Goal: Find specific page/section: Find specific page/section

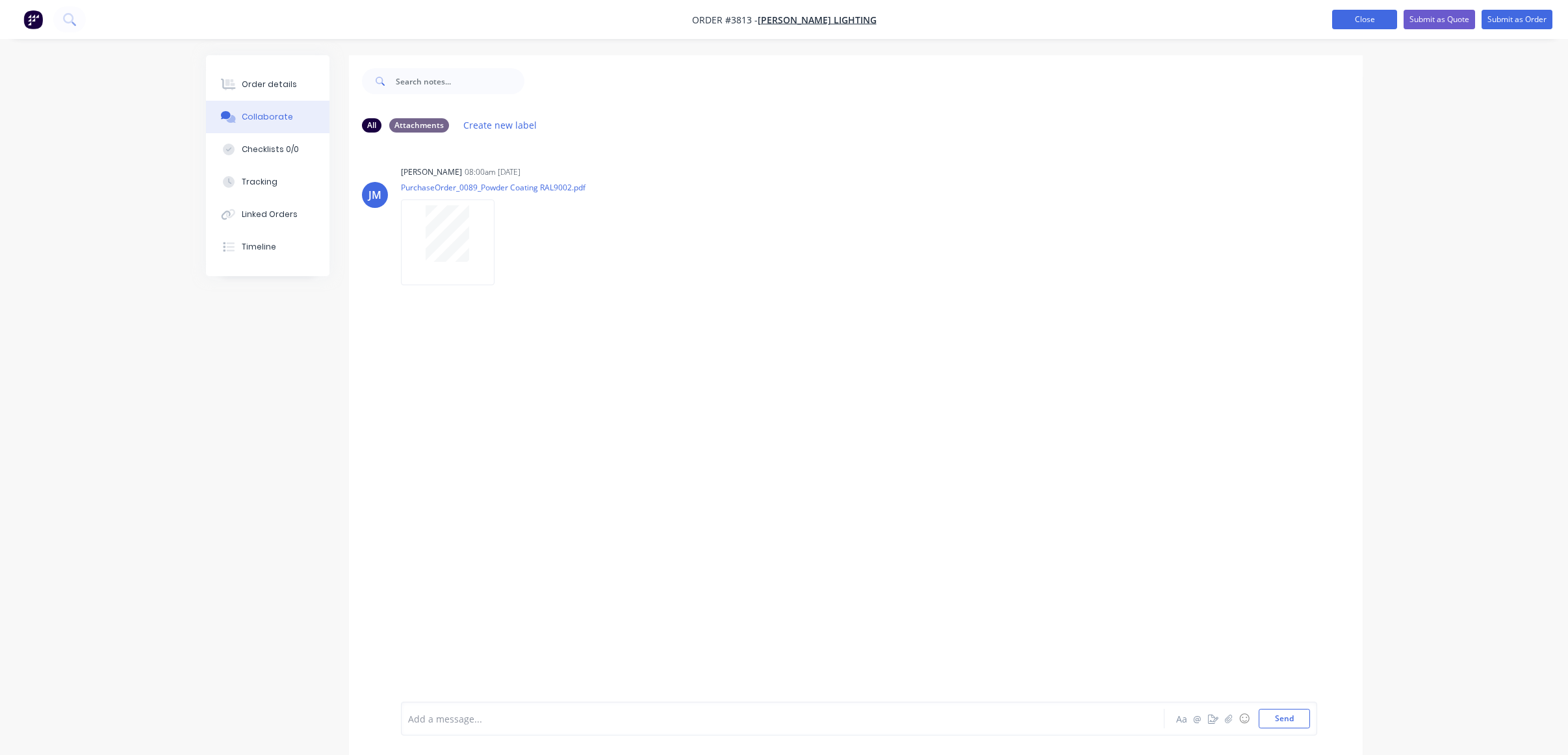
click at [1371, 29] on button "Close" at bounding box center [1365, 20] width 65 height 20
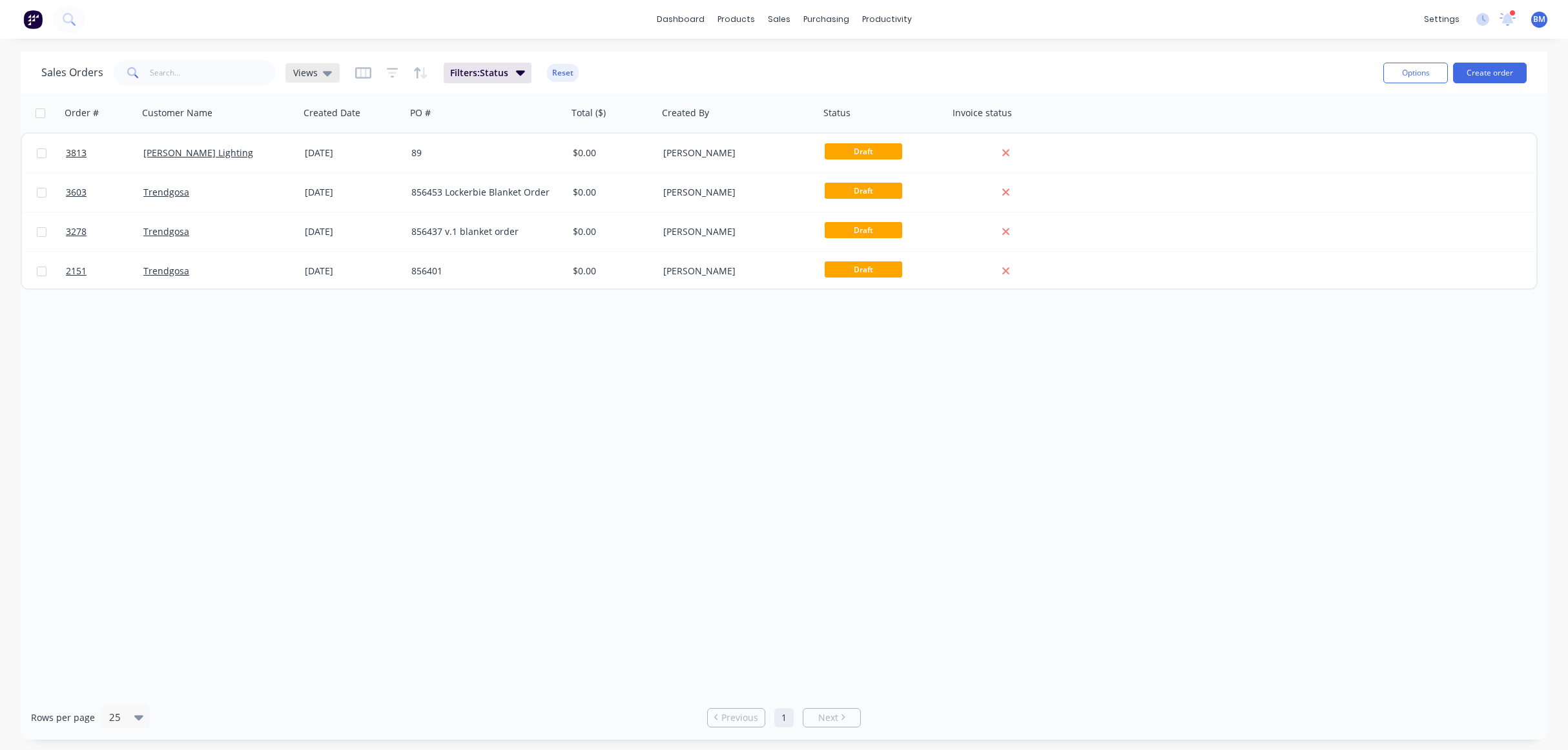
click at [320, 72] on div "Views" at bounding box center [313, 73] width 39 height 12
click at [320, 207] on button "drafts" at bounding box center [364, 209] width 148 height 15
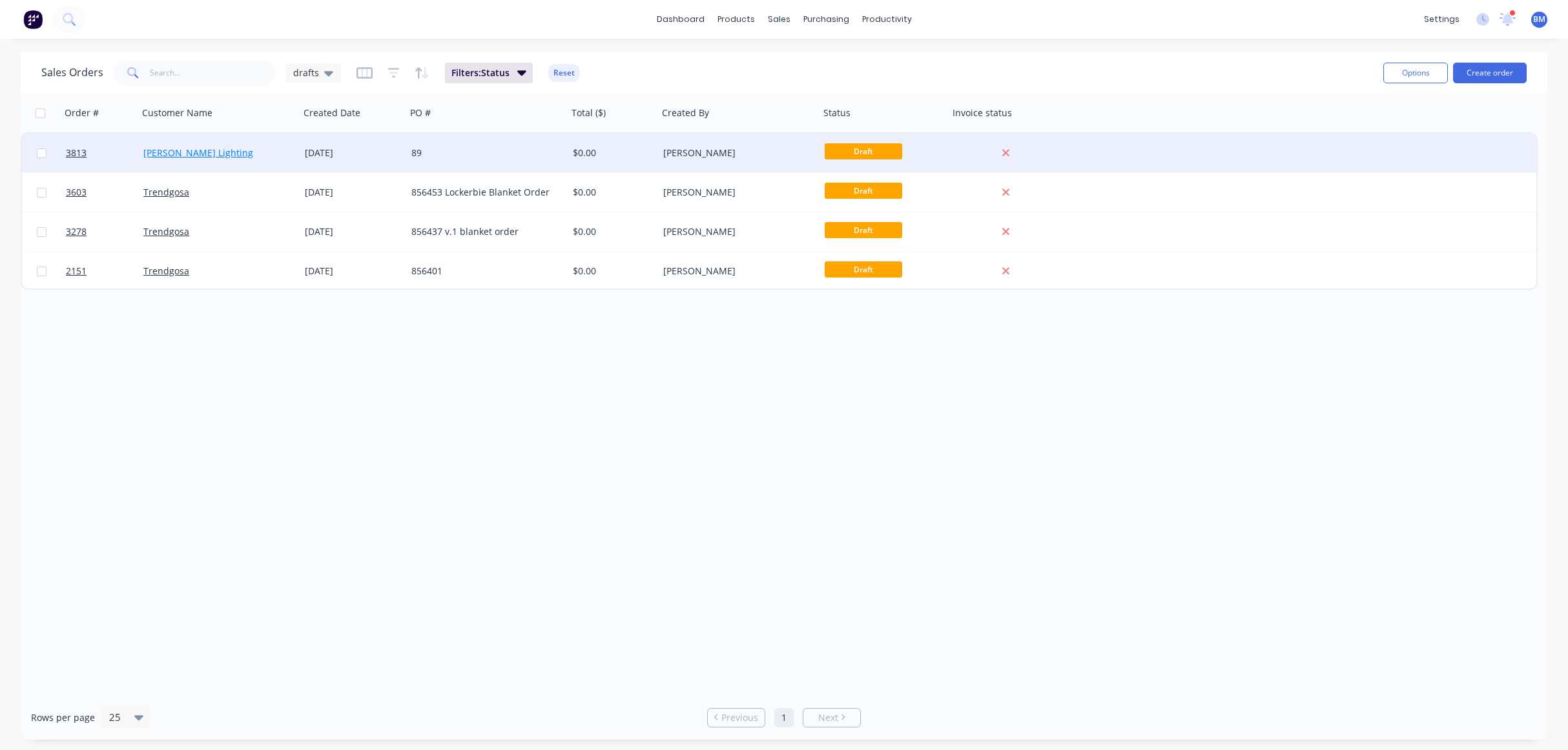
click at [177, 149] on link "[PERSON_NAME] Lighting" at bounding box center [198, 153] width 110 height 12
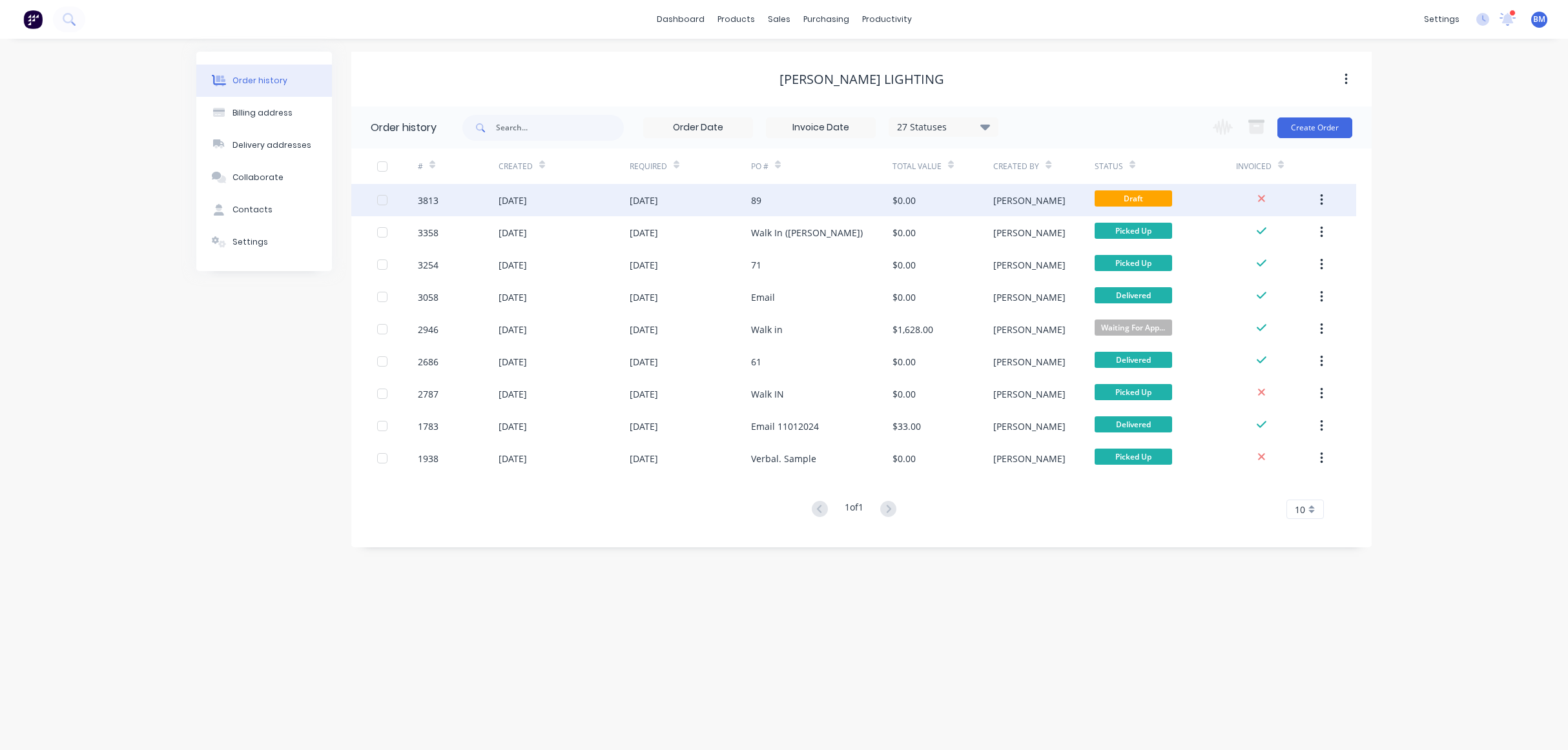
click at [823, 203] on div "89" at bounding box center [821, 200] width 141 height 32
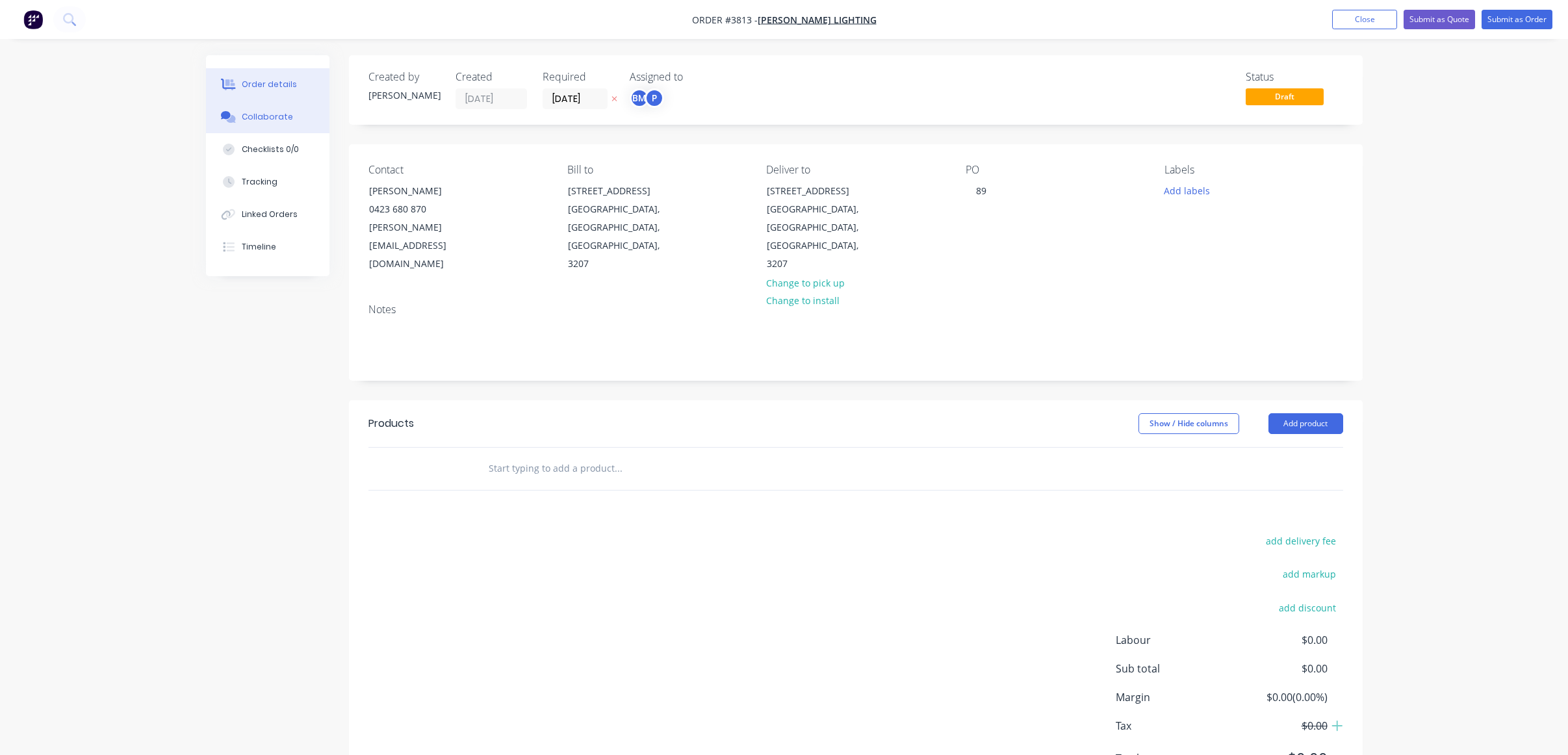
click at [256, 118] on div "Collaborate" at bounding box center [267, 116] width 51 height 12
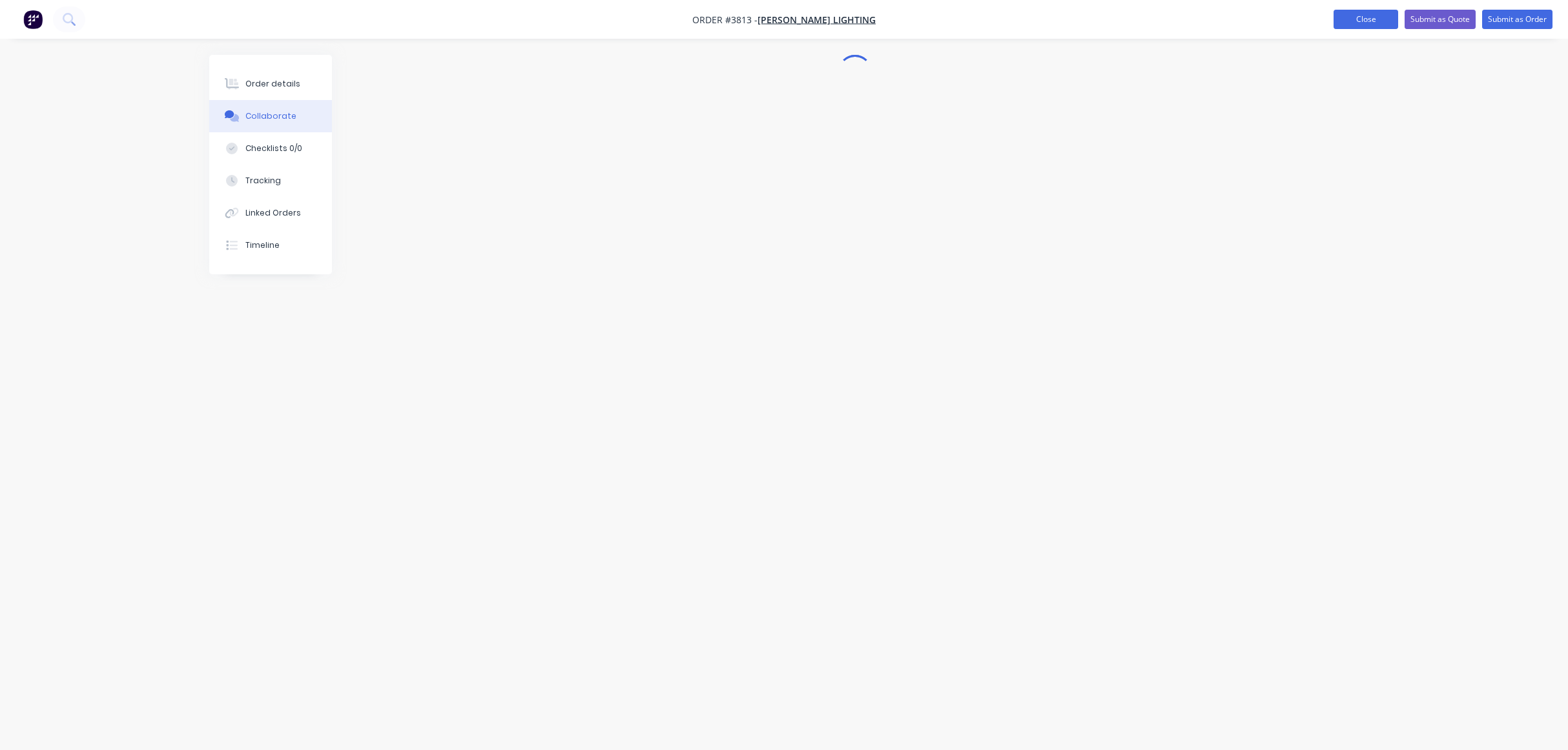
click at [1376, 11] on button "Close" at bounding box center [1365, 20] width 65 height 20
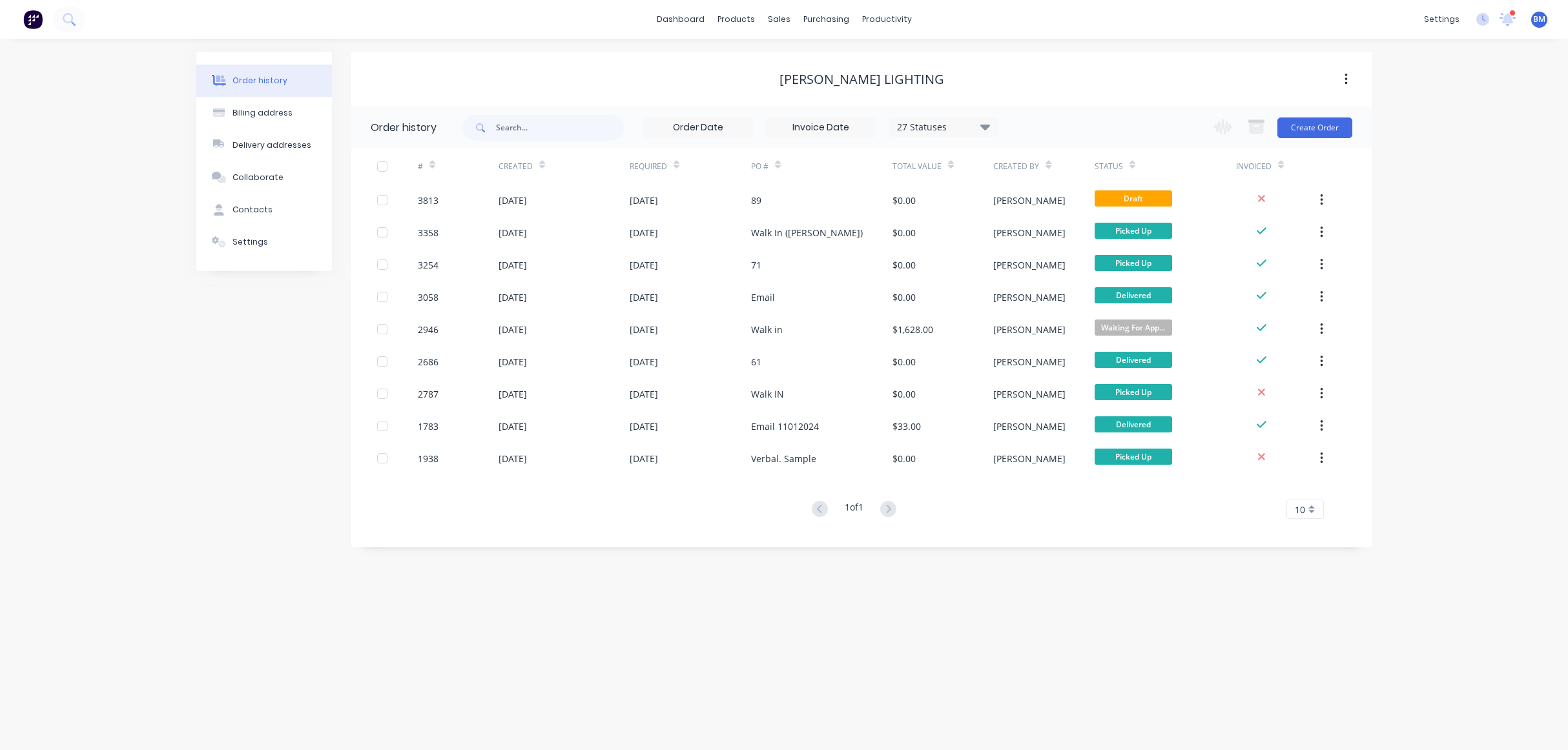
click at [25, 20] on img at bounding box center [33, 20] width 20 height 20
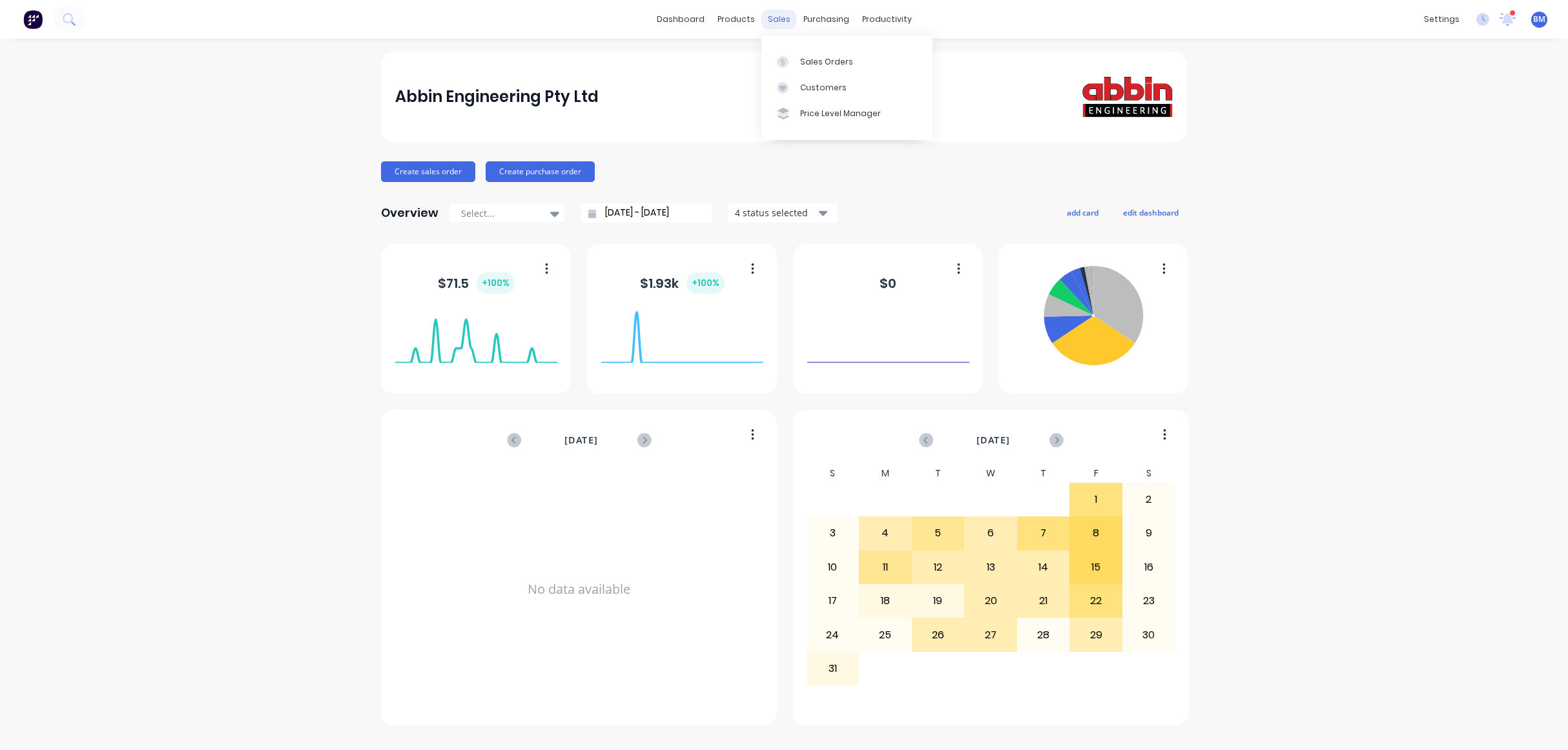
click at [772, 20] on div "sales" at bounding box center [780, 20] width 36 height 20
click at [787, 42] on div "Sales Orders Customers Price Level Manager" at bounding box center [847, 87] width 172 height 104
click at [793, 62] on div at bounding box center [787, 61] width 20 height 12
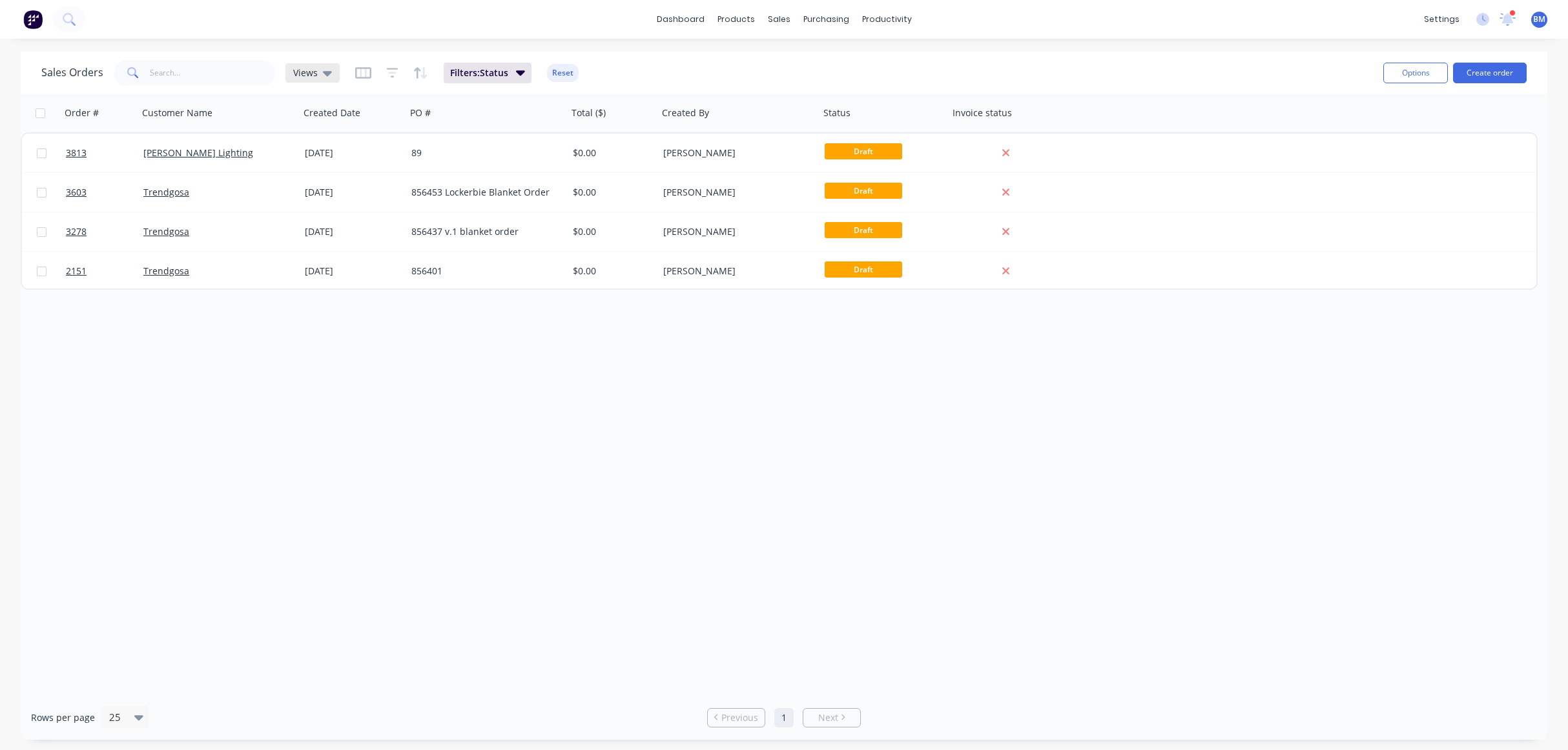
click at [313, 74] on span "Views" at bounding box center [306, 72] width 25 height 13
click at [311, 203] on button "drafts" at bounding box center [364, 209] width 148 height 15
click at [198, 334] on div "Order # Customer Name Created Date PO # Total ($) Created By Status Invoice sta…" at bounding box center [784, 394] width 1527 height 602
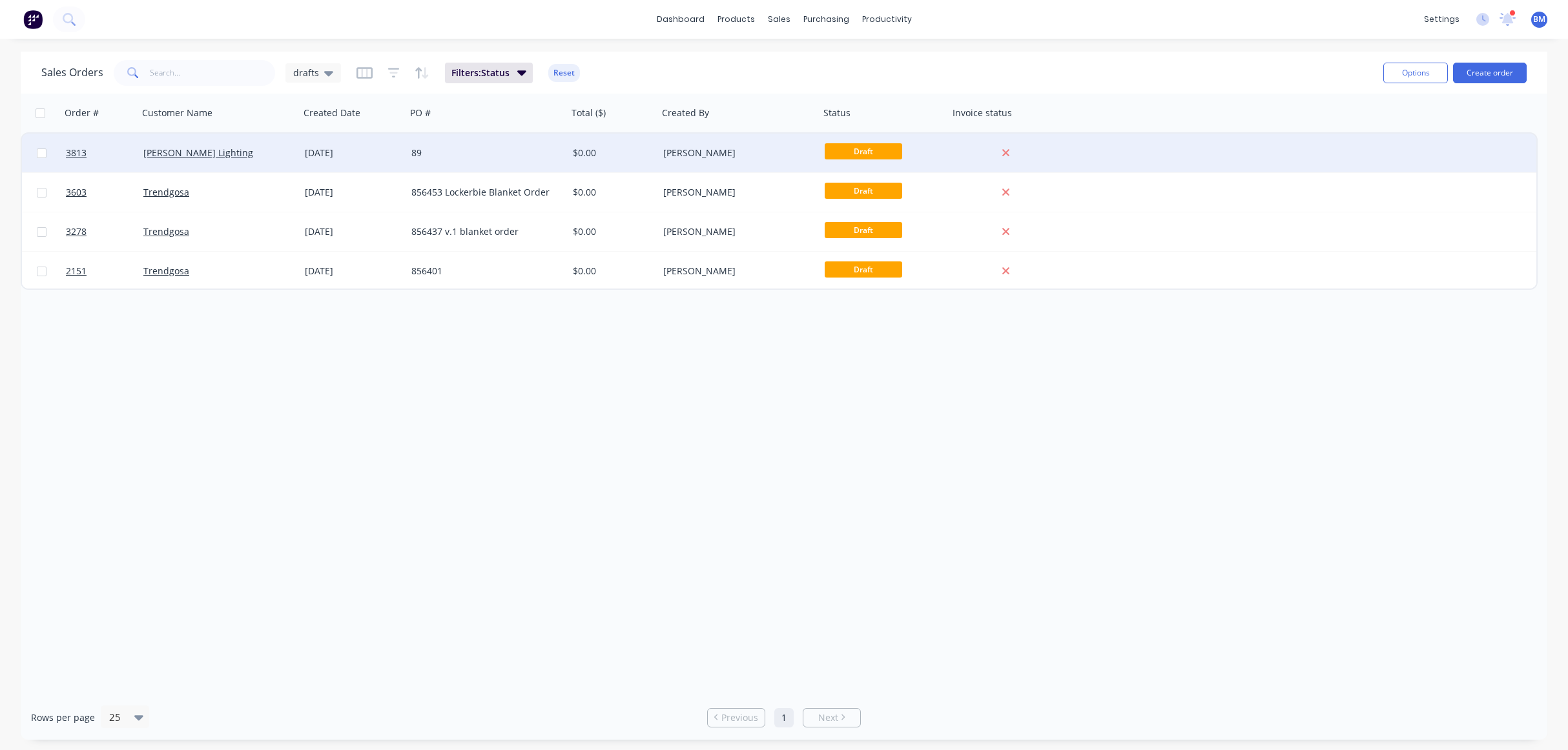
click at [239, 149] on div "[PERSON_NAME] Lighting" at bounding box center [214, 153] width 143 height 13
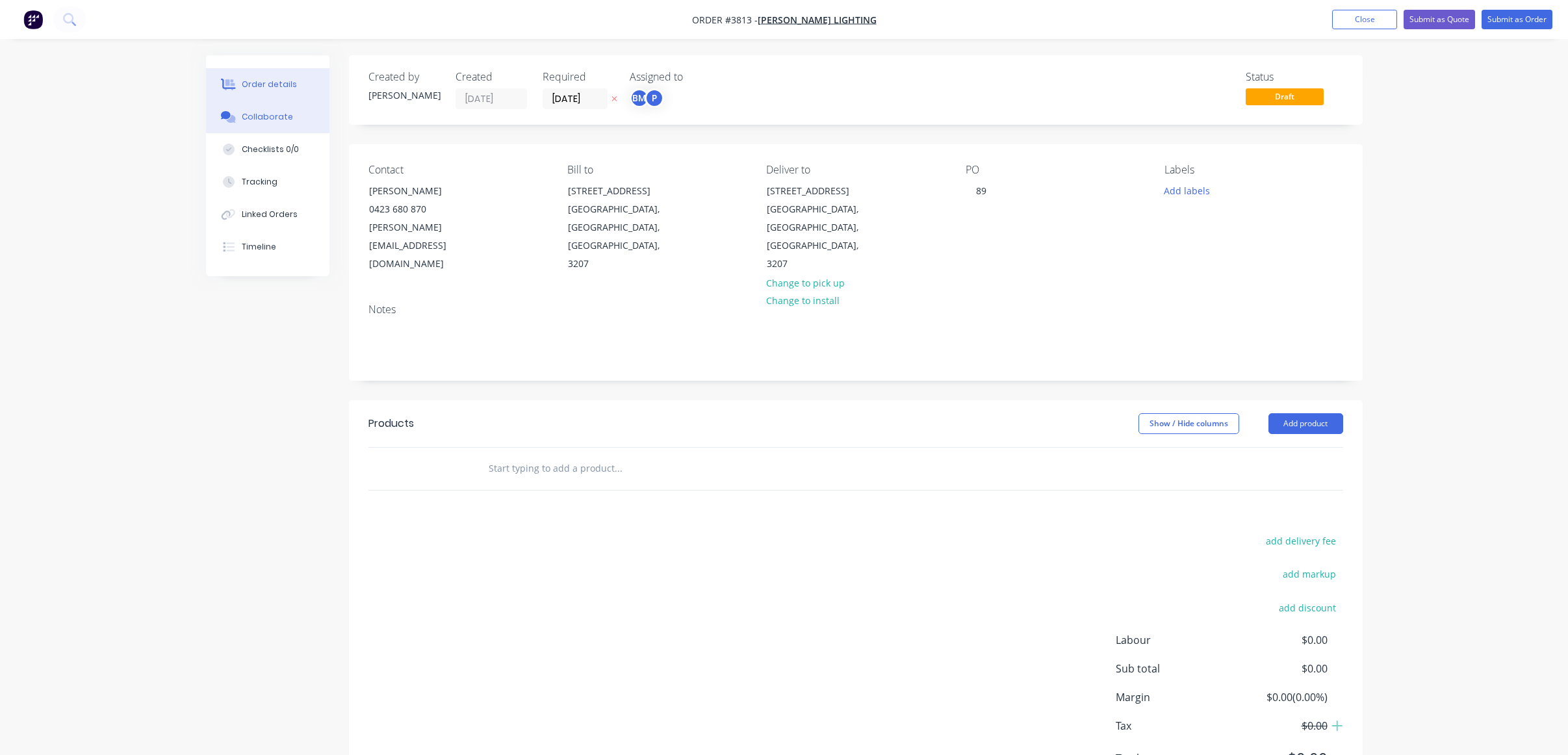
click at [232, 101] on button "Collaborate" at bounding box center [267, 117] width 123 height 32
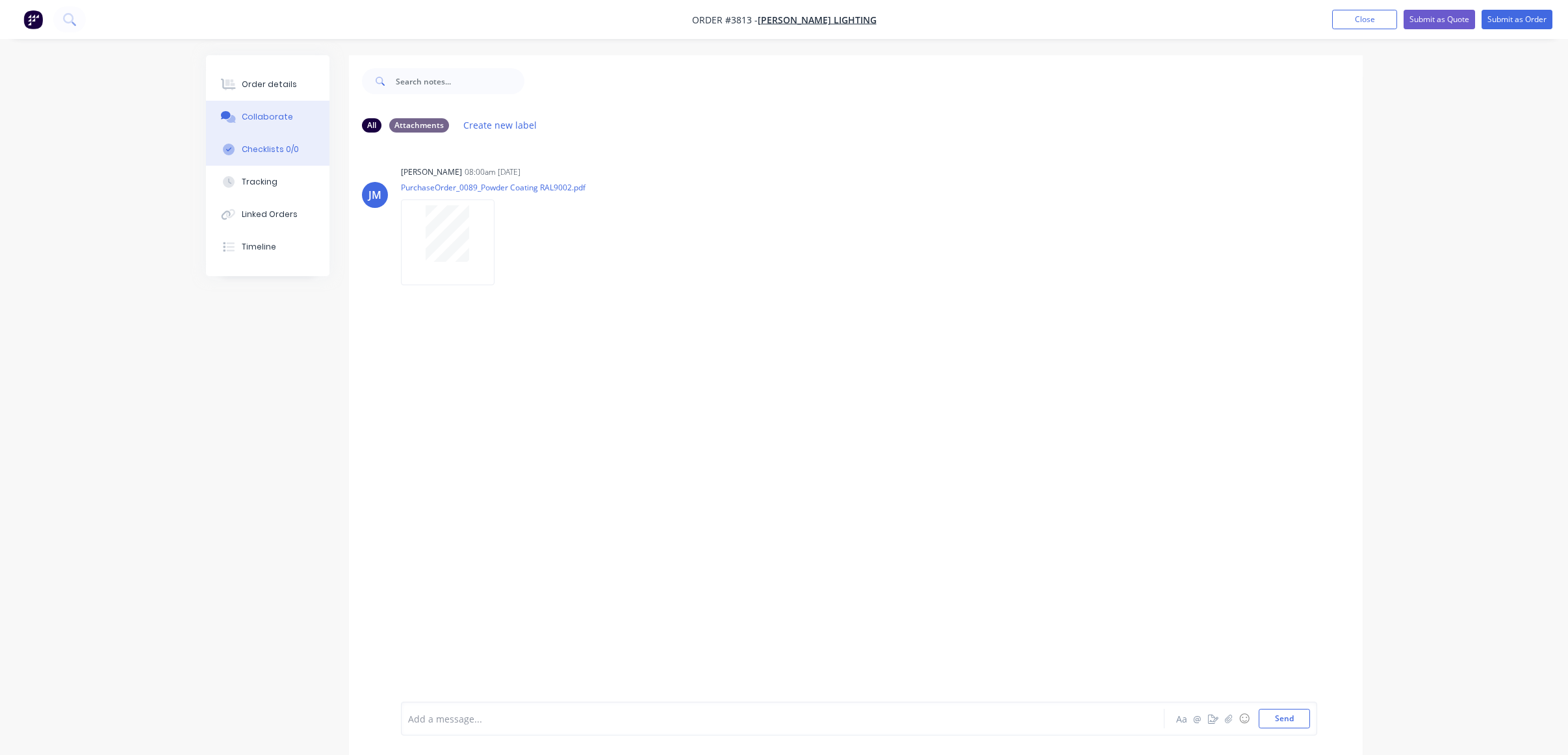
click at [279, 148] on div "Checklists 0/0" at bounding box center [270, 149] width 57 height 12
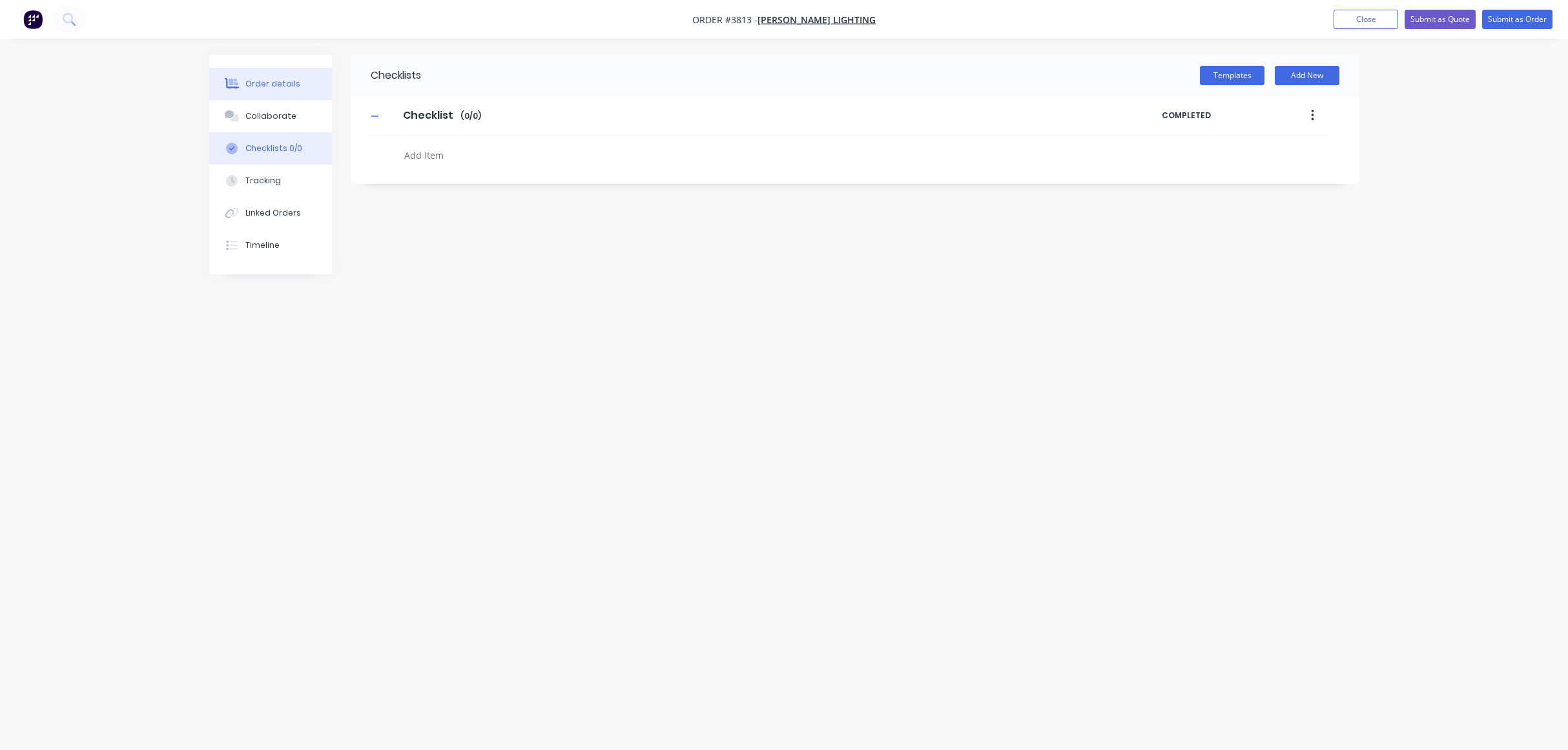
click at [259, 89] on div "Order details" at bounding box center [273, 84] width 55 height 12
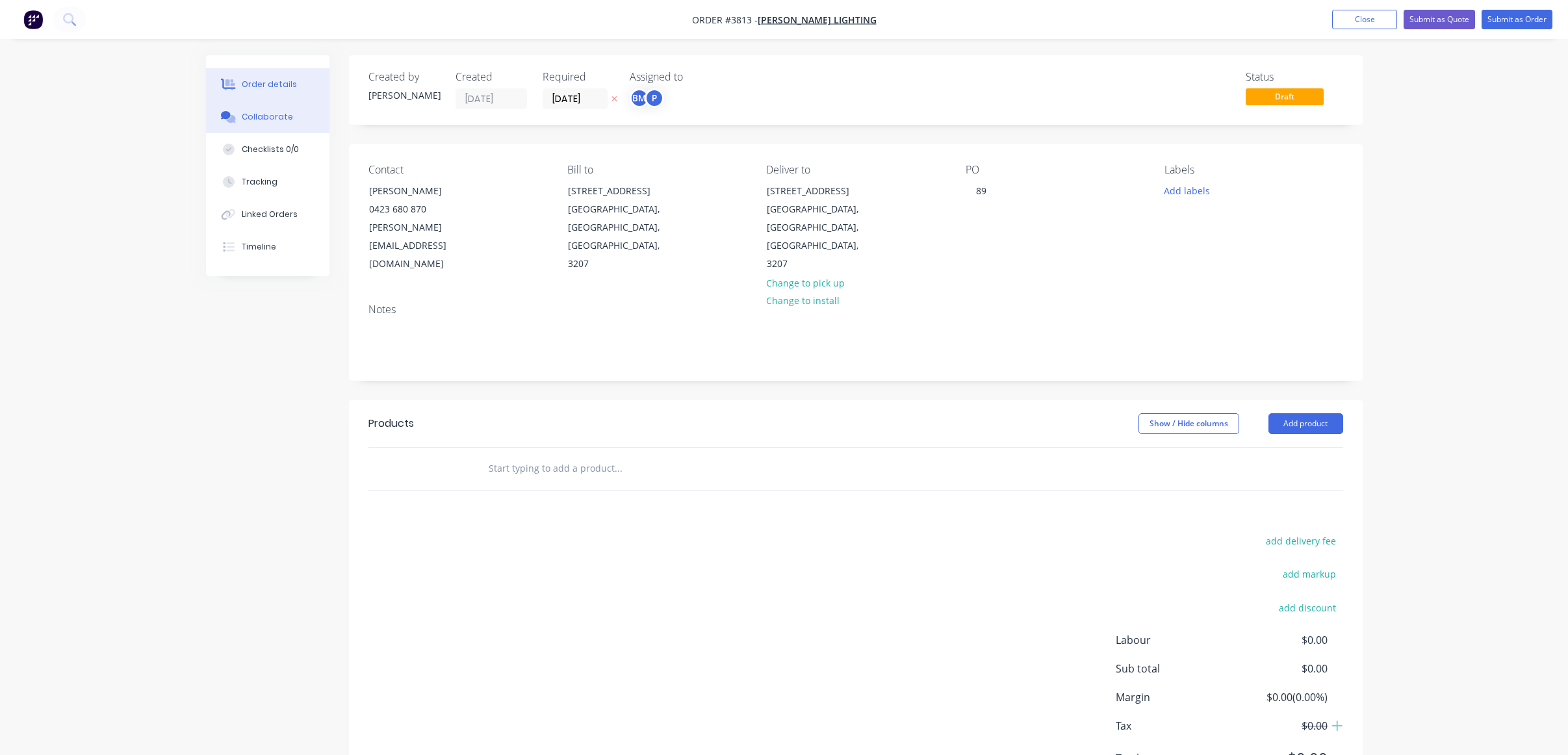
click at [304, 128] on button "Collaborate" at bounding box center [267, 117] width 123 height 32
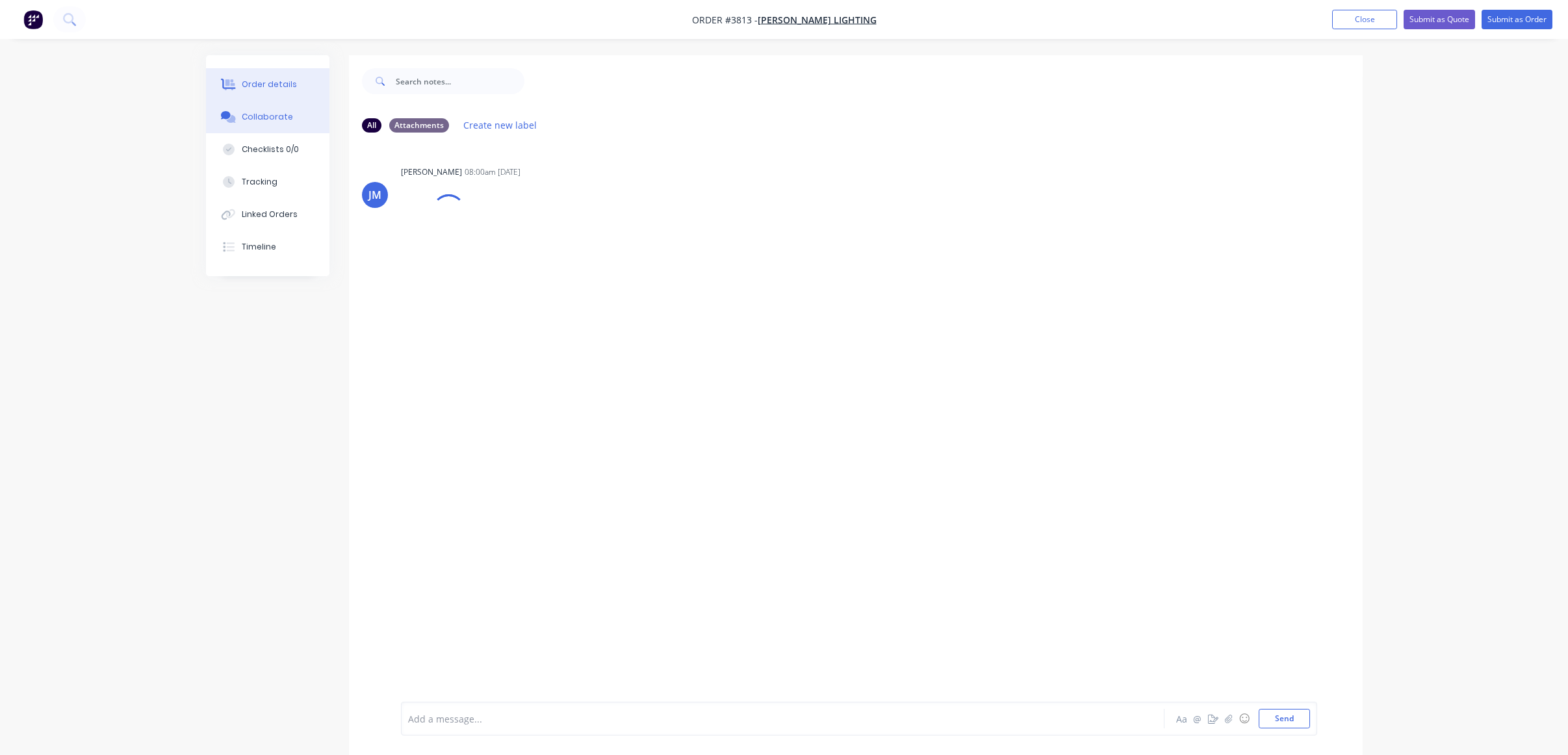
click at [272, 94] on button "Order details" at bounding box center [267, 84] width 123 height 32
